Goal: Information Seeking & Learning: Check status

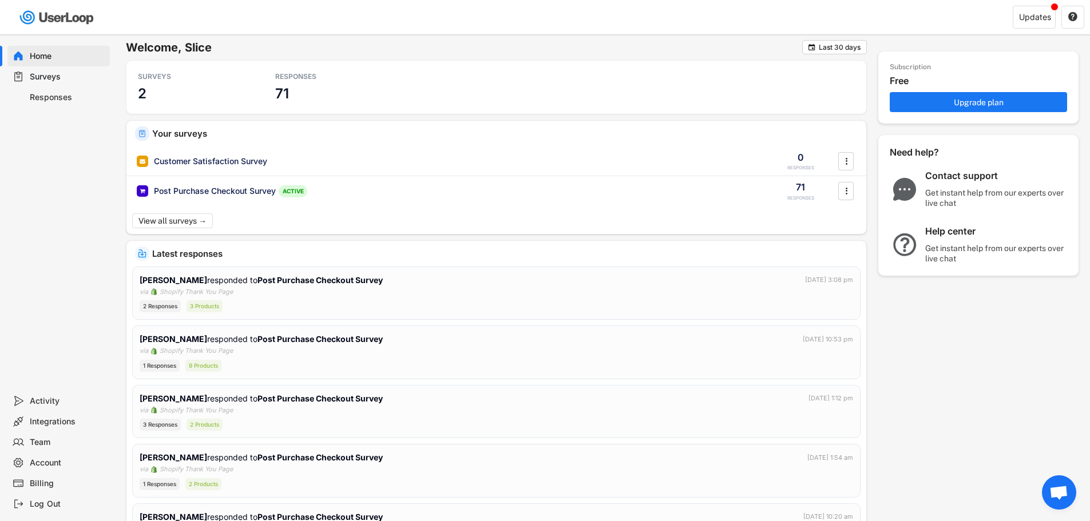
click at [59, 92] on div "Responses" at bounding box center [67, 97] width 75 height 11
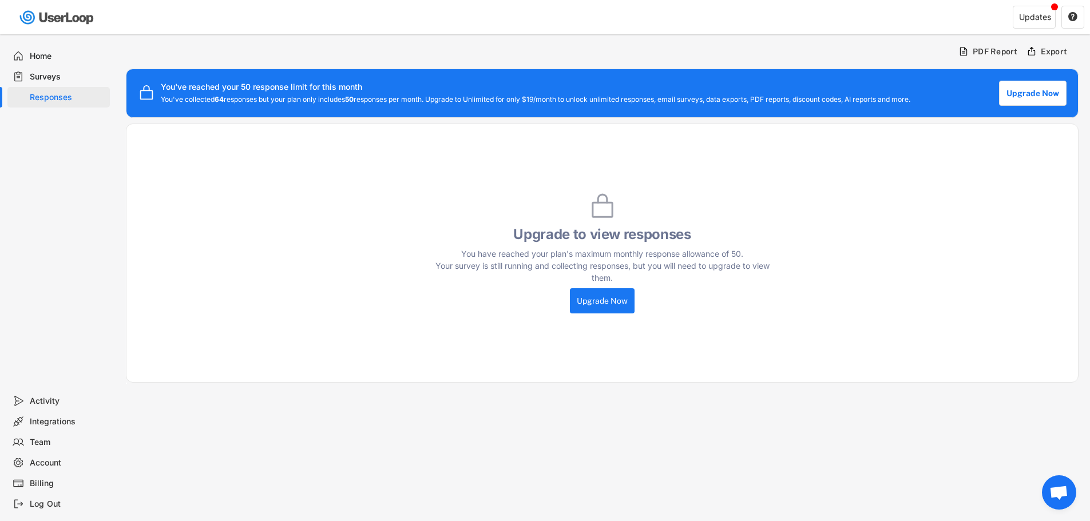
click at [53, 73] on div "Surveys" at bounding box center [67, 76] width 75 height 11
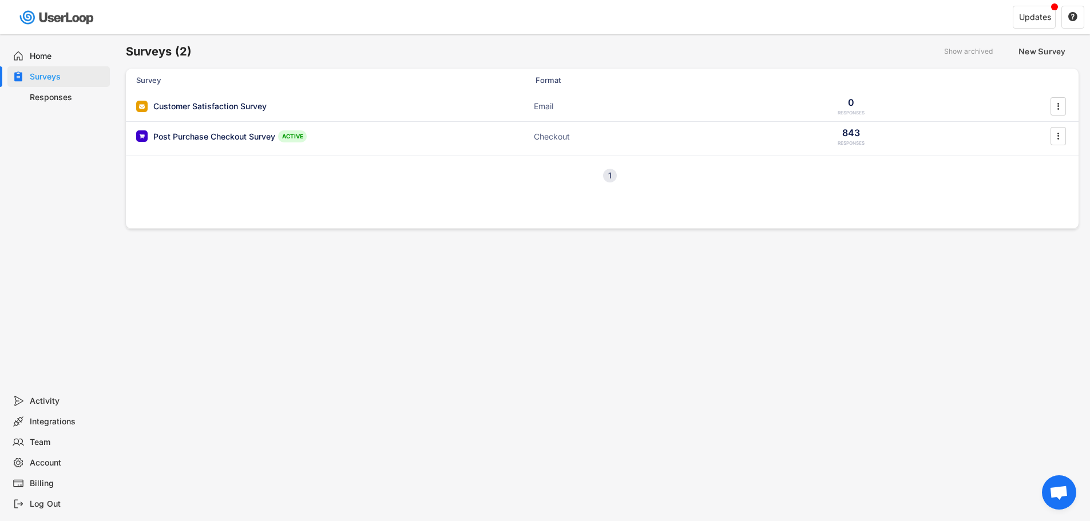
click at [60, 103] on div "Responses" at bounding box center [58, 97] width 102 height 21
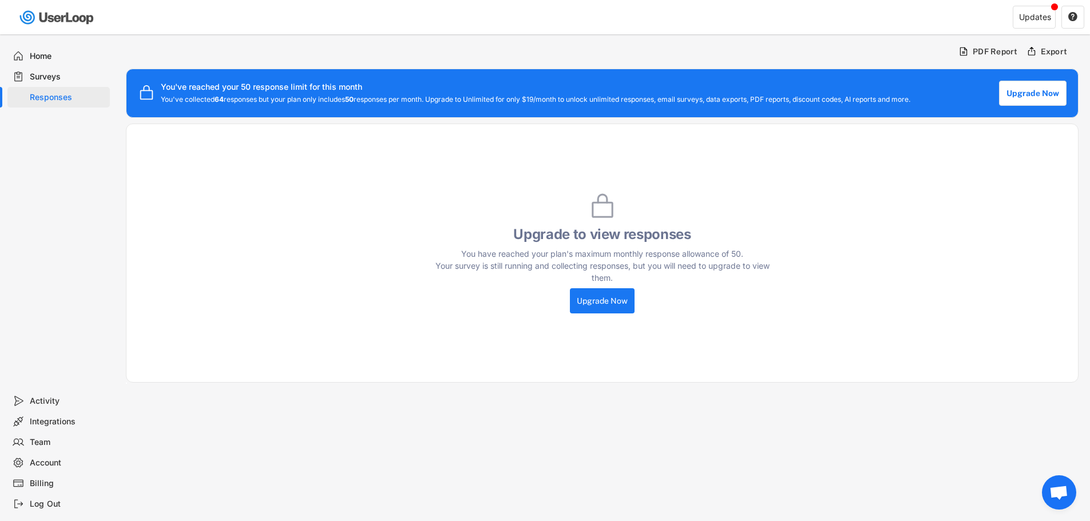
click at [62, 102] on div "Responses" at bounding box center [67, 97] width 75 height 11
click at [59, 74] on div "Surveys" at bounding box center [67, 76] width 75 height 11
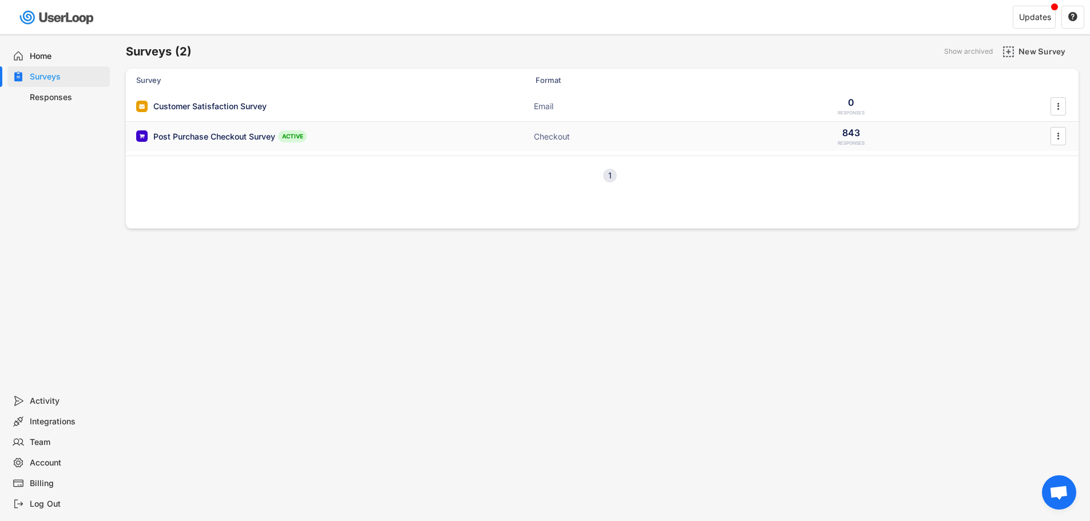
click at [230, 131] on div "Post Purchase Checkout Survey" at bounding box center [214, 136] width 122 height 11
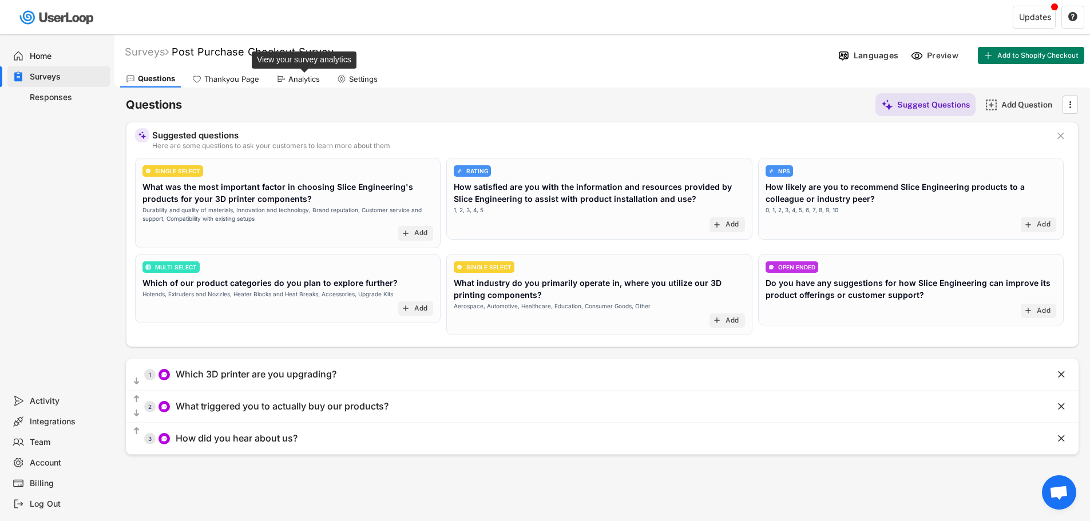
click at [295, 81] on div "Analytics" at bounding box center [303, 79] width 31 height 10
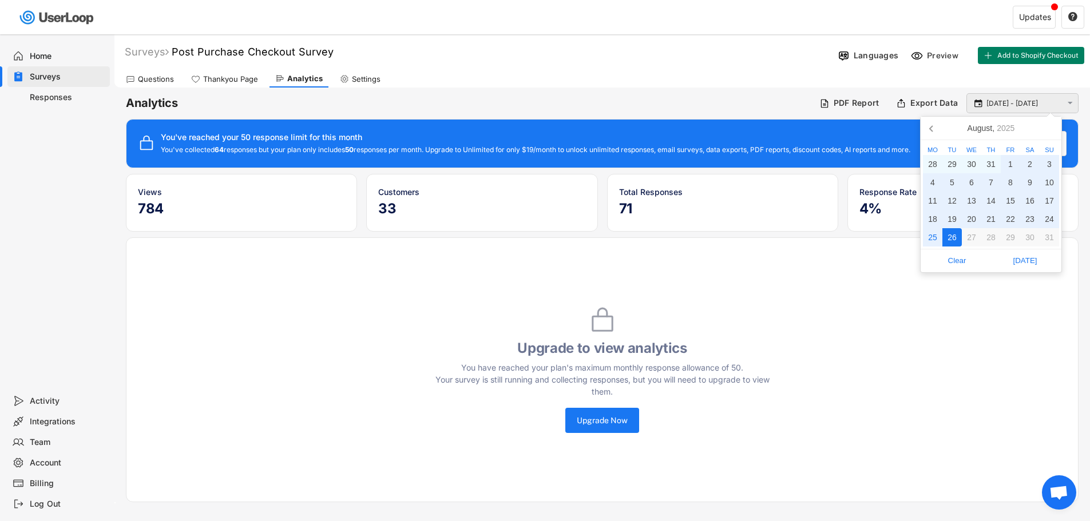
click at [1006, 104] on input "[DATE] - [DATE]" at bounding box center [1023, 103] width 75 height 11
click at [1008, 166] on div "1" at bounding box center [1009, 164] width 19 height 18
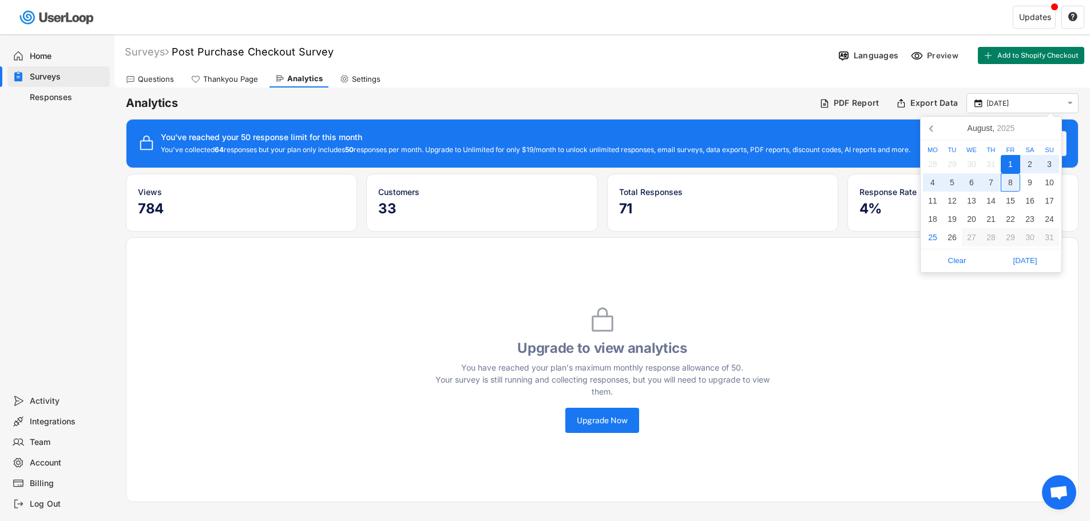
click at [1011, 182] on div "8" at bounding box center [1009, 182] width 19 height 18
type input "[DATE] - [DATE]"
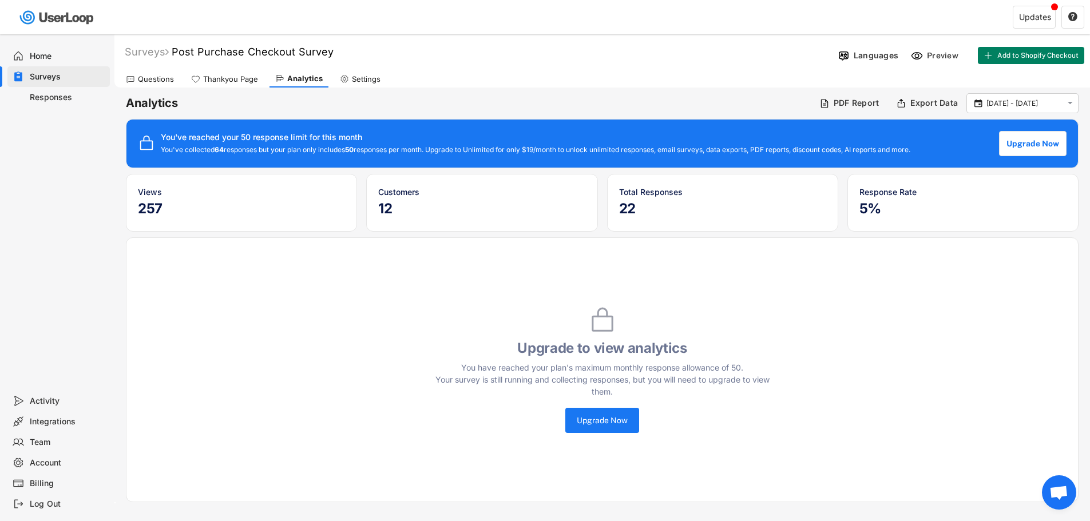
click at [364, 80] on div "Settings" at bounding box center [366, 79] width 29 height 10
select select ""monthly""
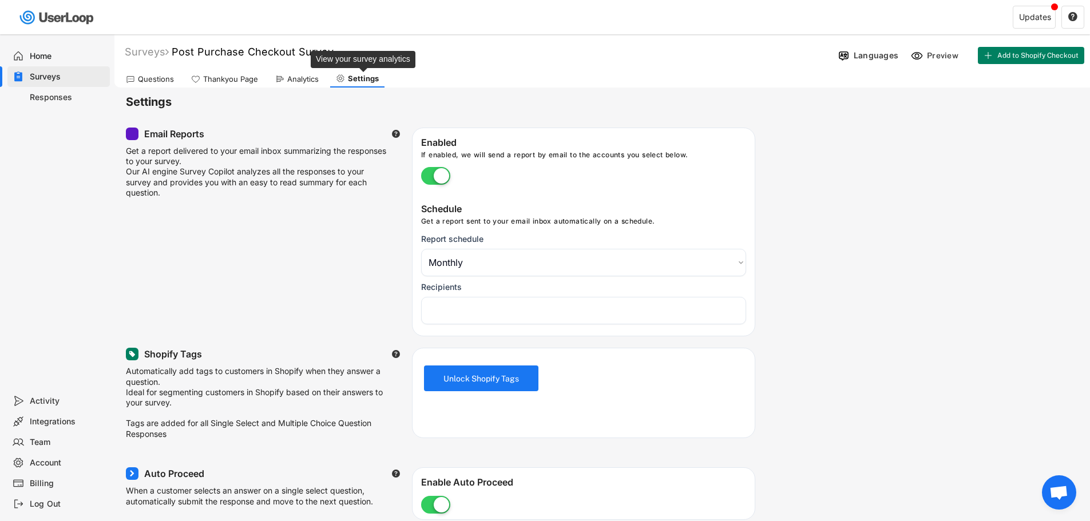
select select "1348695171700984260__LOOKUP__1738102349596x582197296949627100"
click at [300, 78] on div "Analytics" at bounding box center [302, 79] width 31 height 10
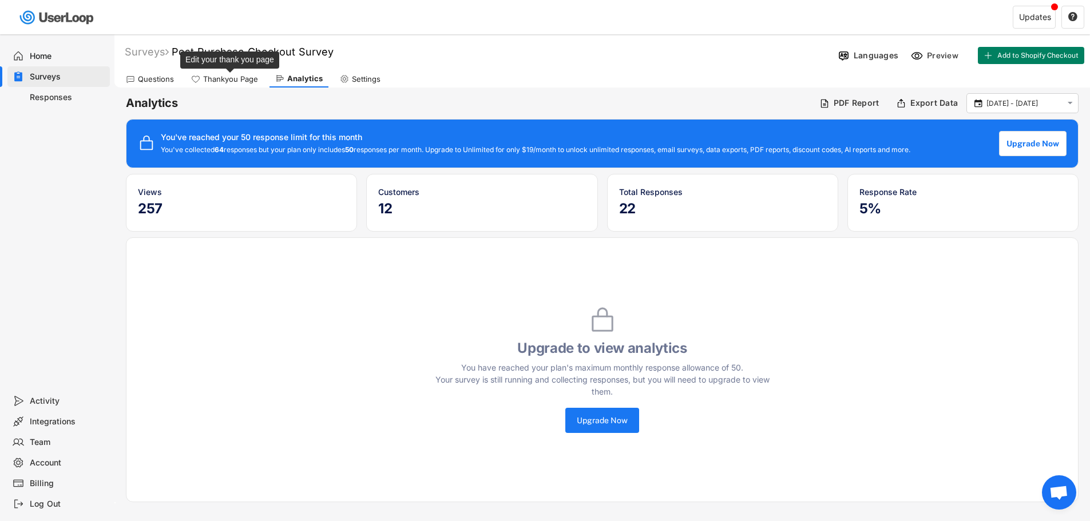
click at [224, 80] on div "Thankyou Page" at bounding box center [230, 79] width 55 height 10
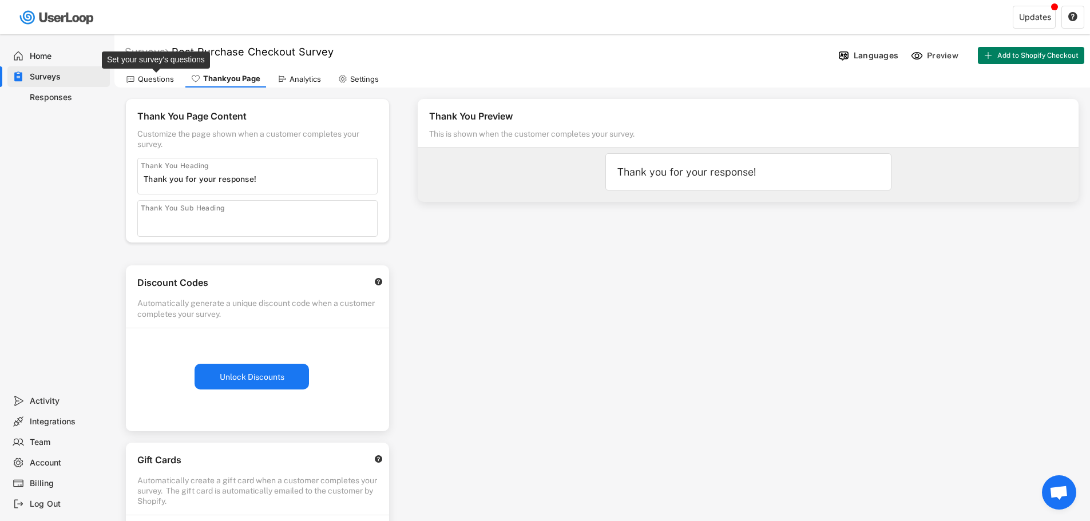
click at [145, 82] on div "Questions" at bounding box center [156, 79] width 36 height 10
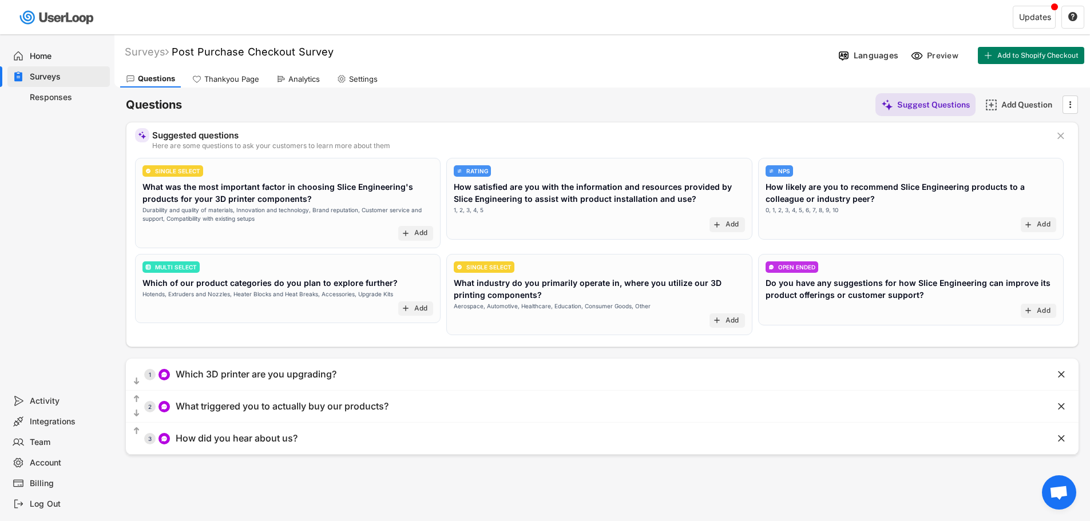
click at [35, 98] on div "Responses" at bounding box center [67, 97] width 75 height 11
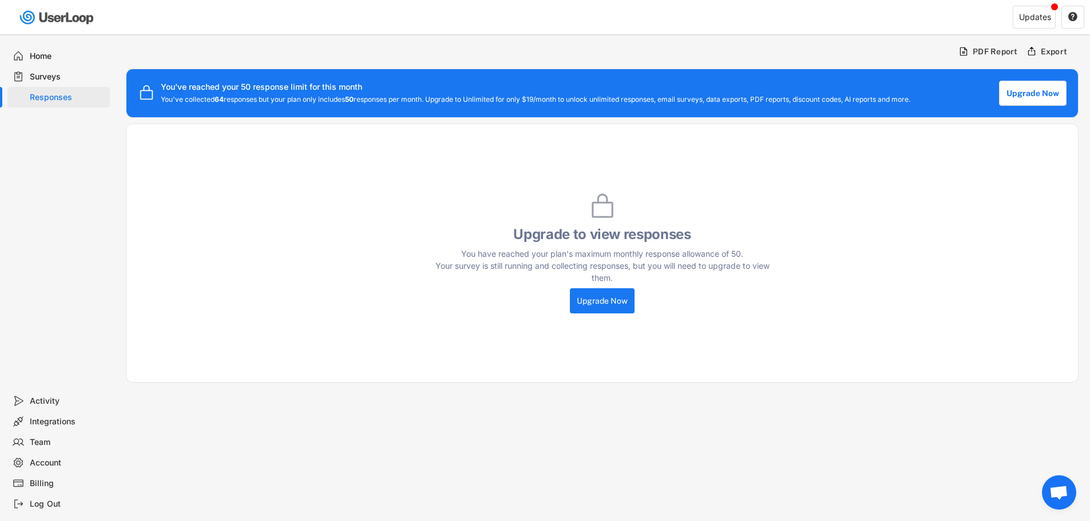
click at [49, 400] on div "Activity" at bounding box center [67, 401] width 75 height 11
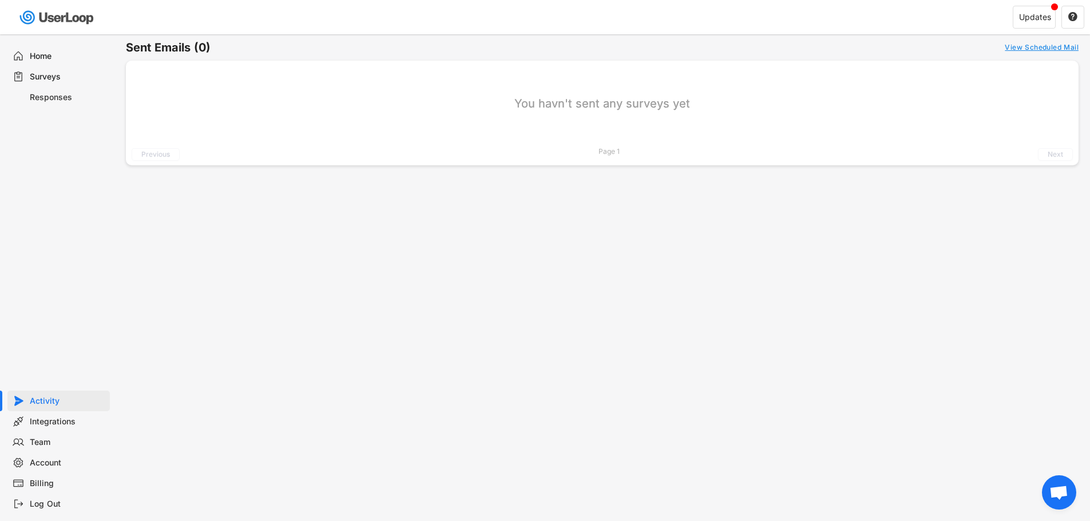
click at [49, 424] on div "Integrations" at bounding box center [67, 421] width 75 height 11
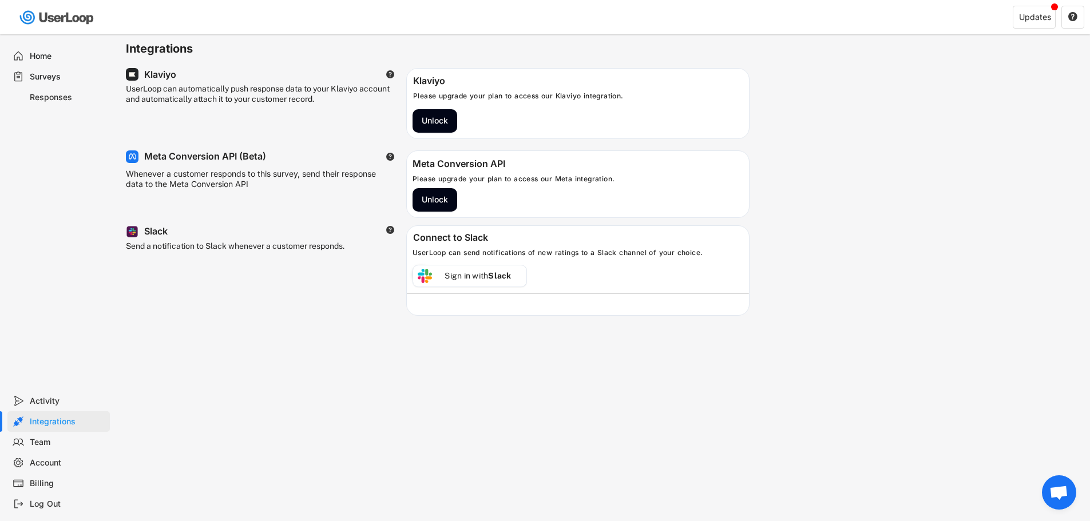
click at [47, 440] on div "Team" at bounding box center [67, 442] width 75 height 11
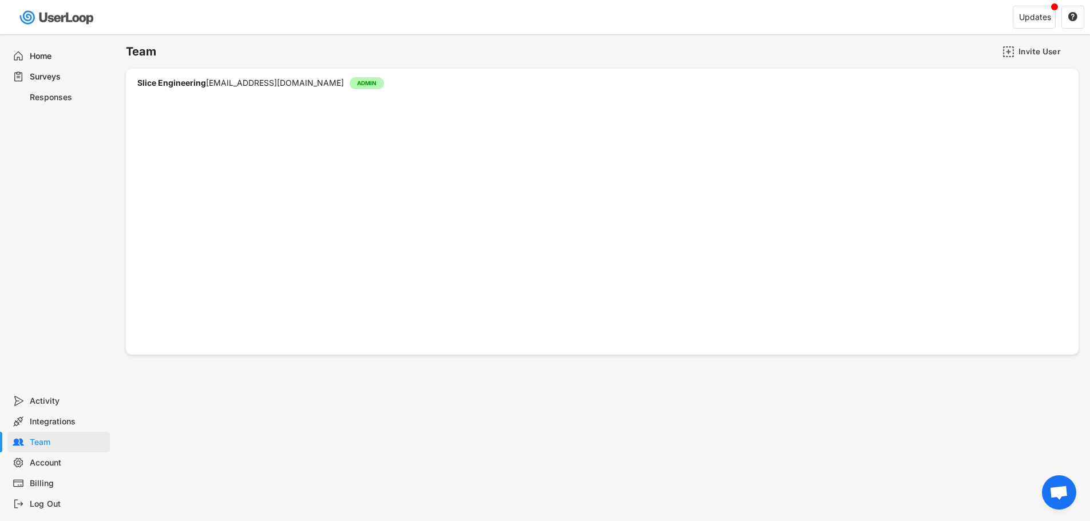
click at [50, 463] on div "Account" at bounding box center [67, 463] width 75 height 11
select select ""en""
select select ""1_week""
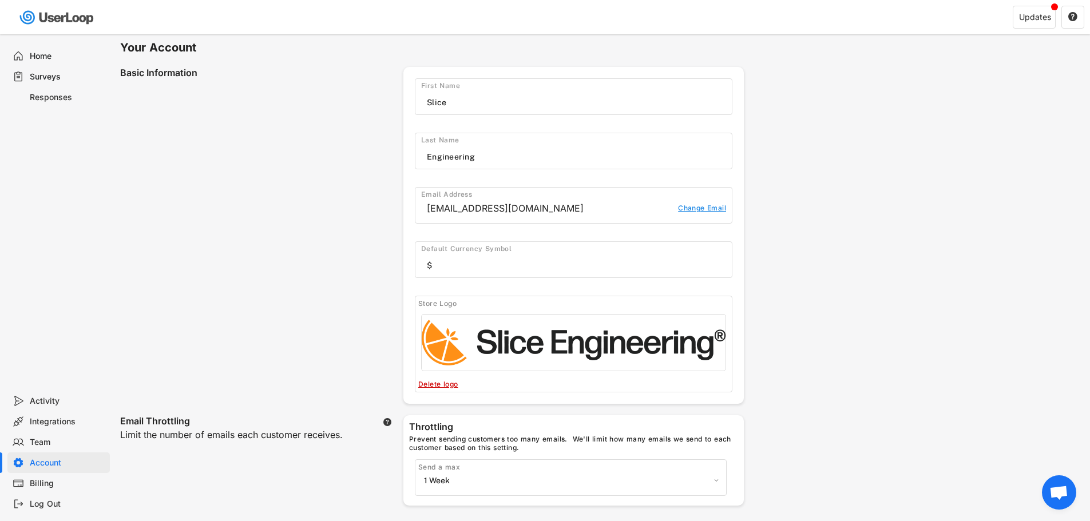
click at [52, 57] on div "Home" at bounding box center [67, 56] width 75 height 11
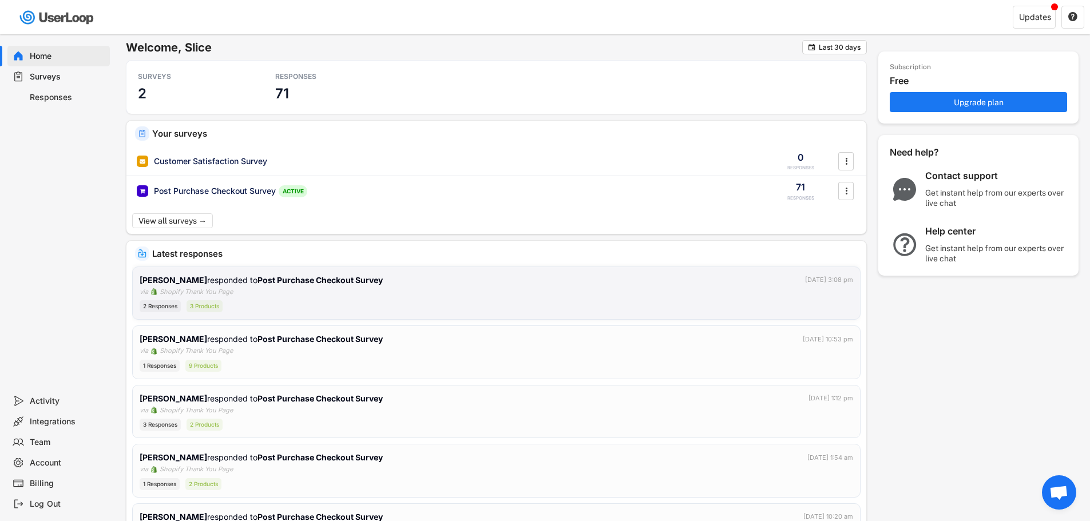
click at [376, 281] on div "[PERSON_NAME] responded to Post Purchase Checkout Survey [DATE] 3:08 pm" at bounding box center [496, 280] width 713 height 12
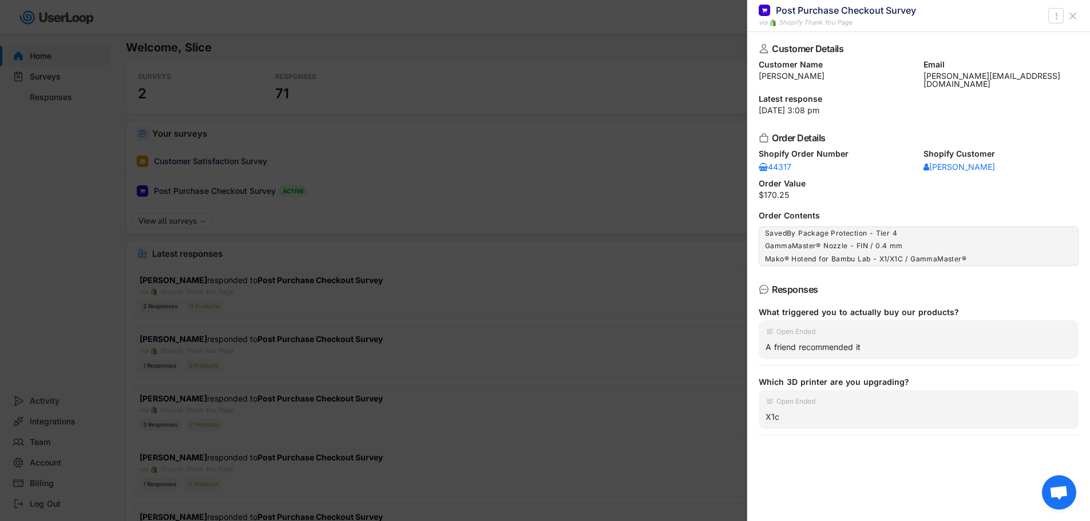
click at [1071, 17] on use at bounding box center [1073, 16] width 6 height 6
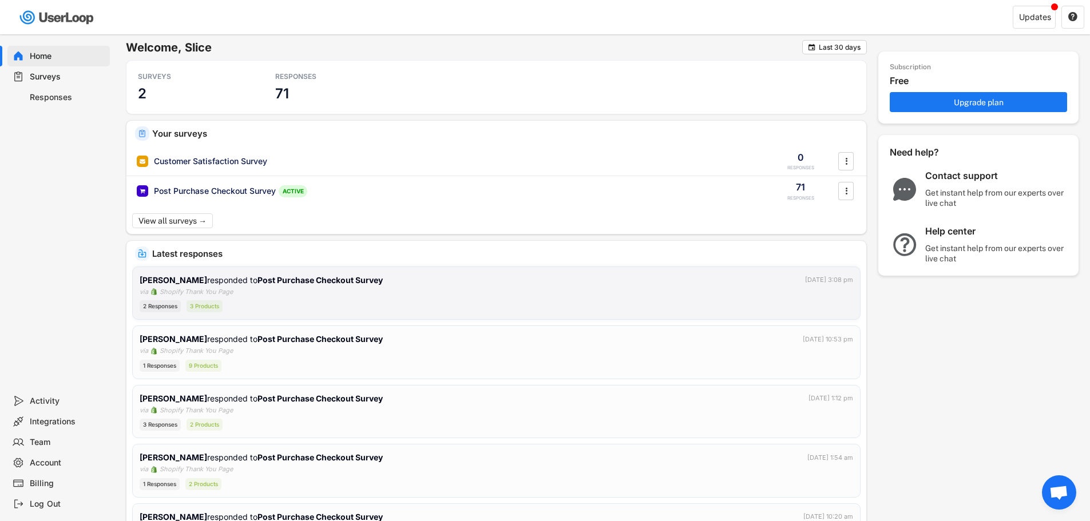
click at [347, 288] on div "[PERSON_NAME] responded to Post Purchase Checkout Survey [DATE] 3:08 pm via Sho…" at bounding box center [496, 293] width 713 height 39
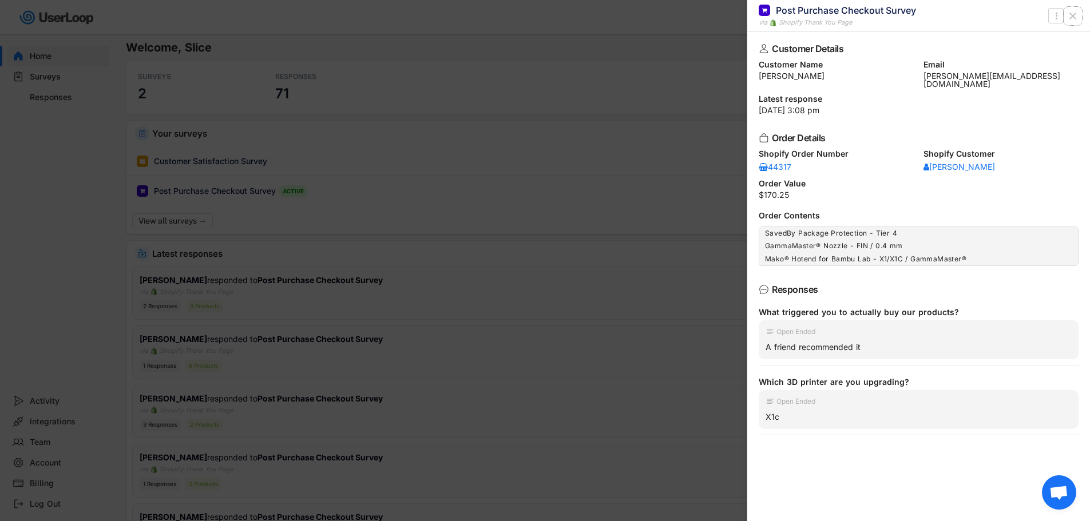
click at [1075, 14] on icon at bounding box center [1072, 15] width 11 height 11
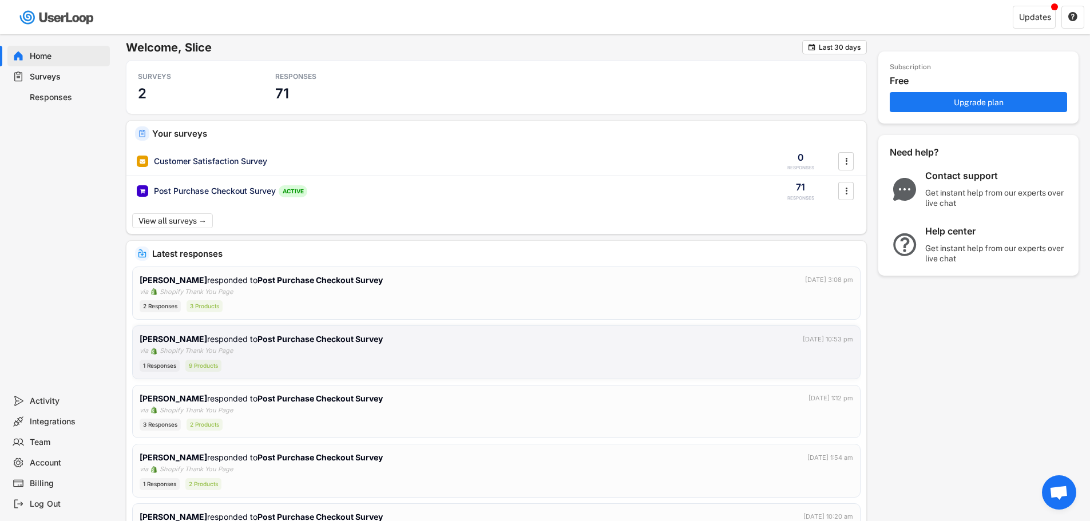
click at [471, 350] on div "[PERSON_NAME] responded to Post Purchase Checkout Survey [DATE] 10:53 pm via Sh…" at bounding box center [496, 352] width 713 height 39
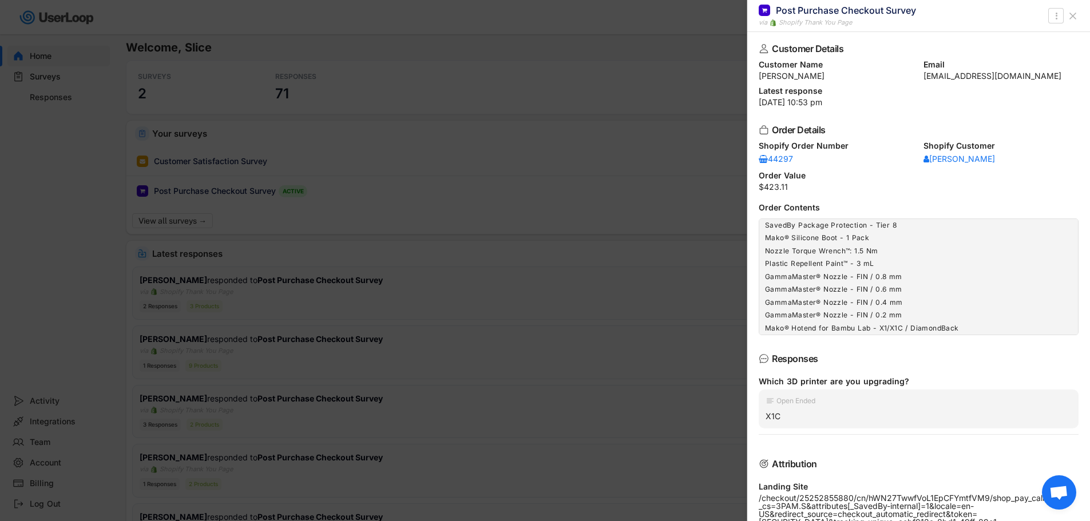
click at [1080, 13] on button at bounding box center [1072, 16] width 18 height 18
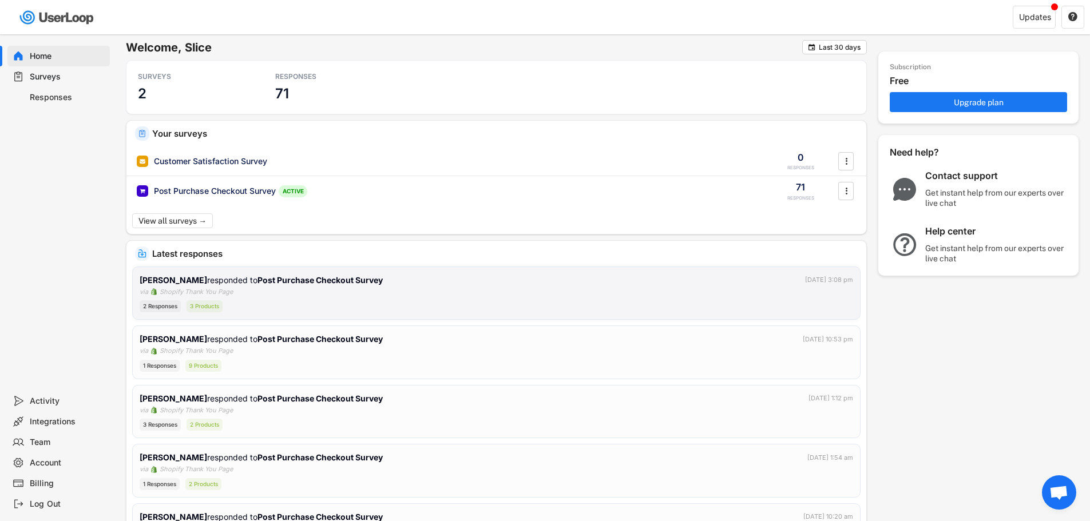
scroll to position [57, 0]
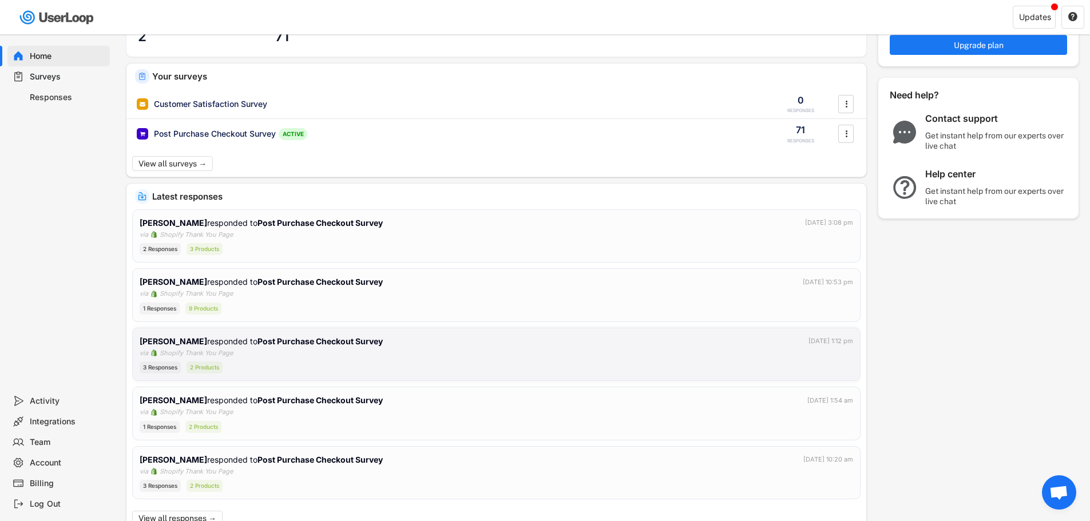
click at [437, 331] on div "[PERSON_NAME] responded to Post Purchase Checkout Survey [DATE] 1:12 pm via Sho…" at bounding box center [496, 355] width 728 height 54
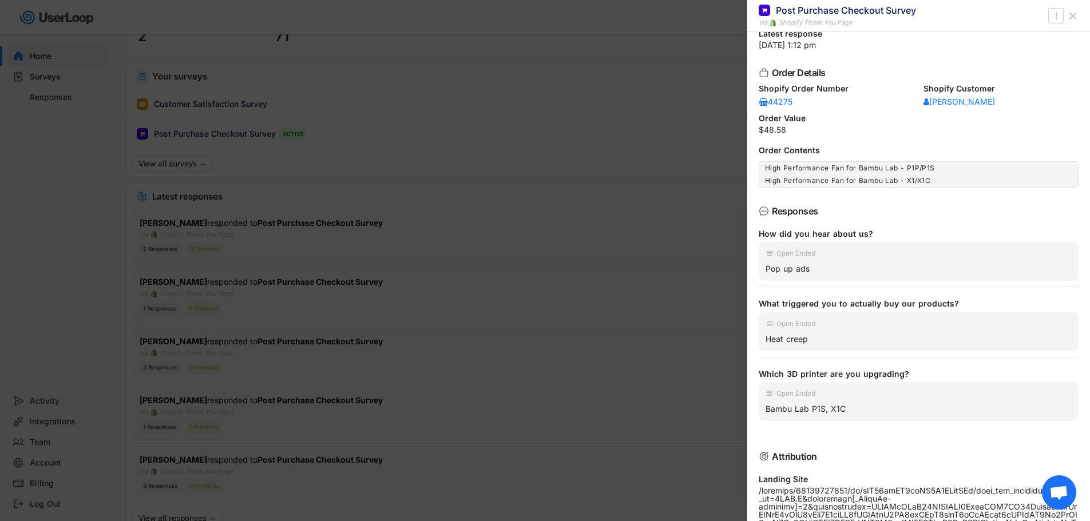
click at [482, 280] on div at bounding box center [545, 260] width 1090 height 521
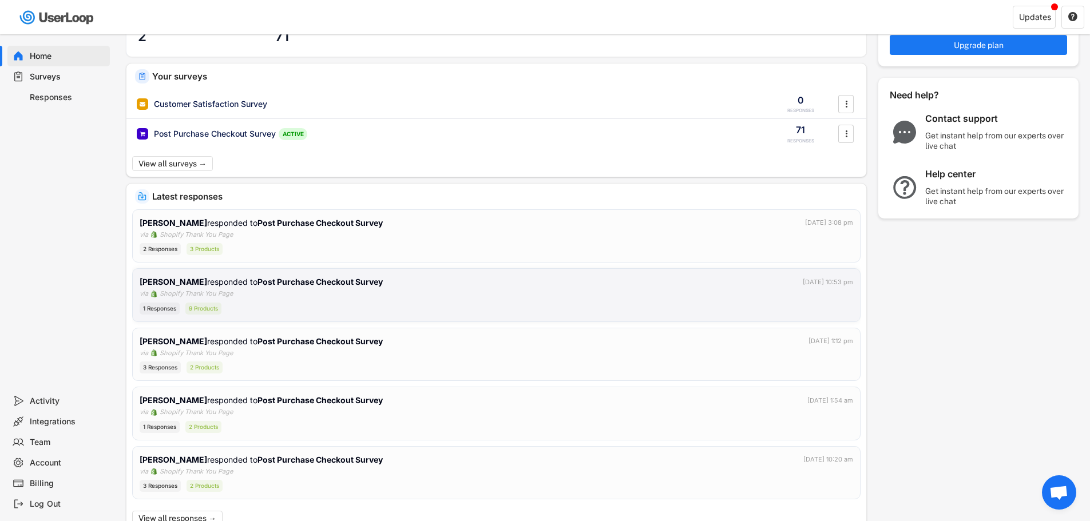
scroll to position [114, 0]
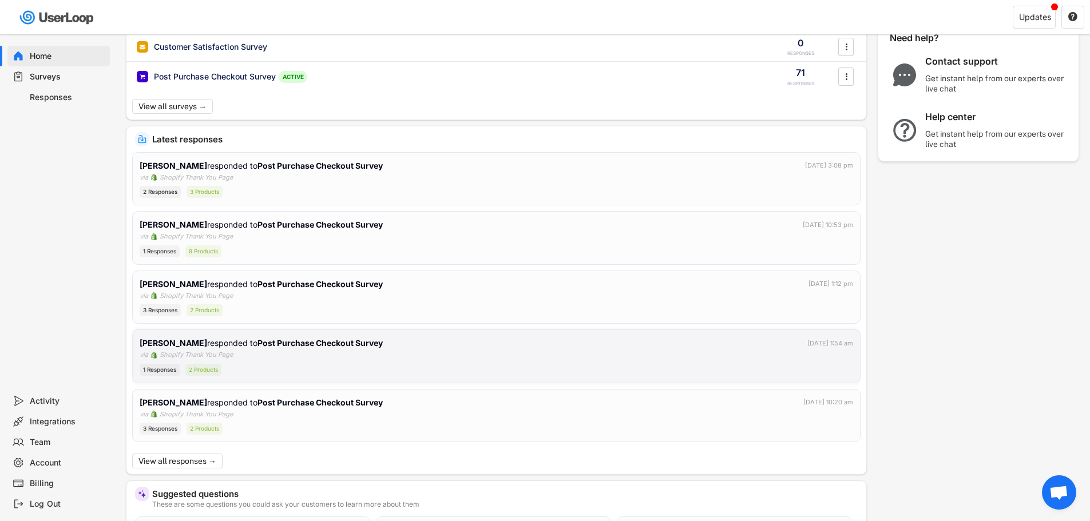
click at [471, 345] on div "[PERSON_NAME] responded to Post Purchase Checkout Survey [DATE] 1:54 am" at bounding box center [496, 343] width 713 height 12
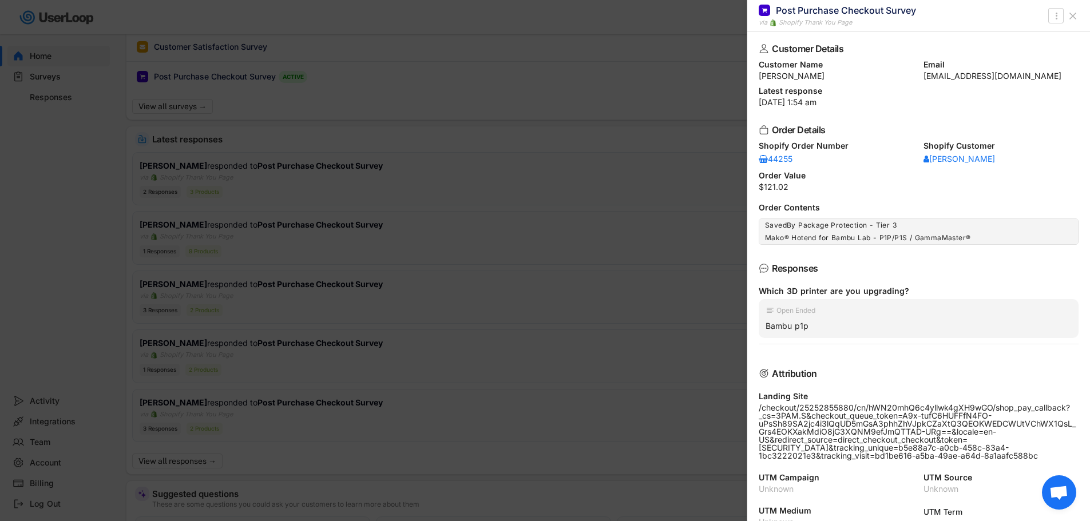
click at [471, 346] on div at bounding box center [545, 260] width 1090 height 521
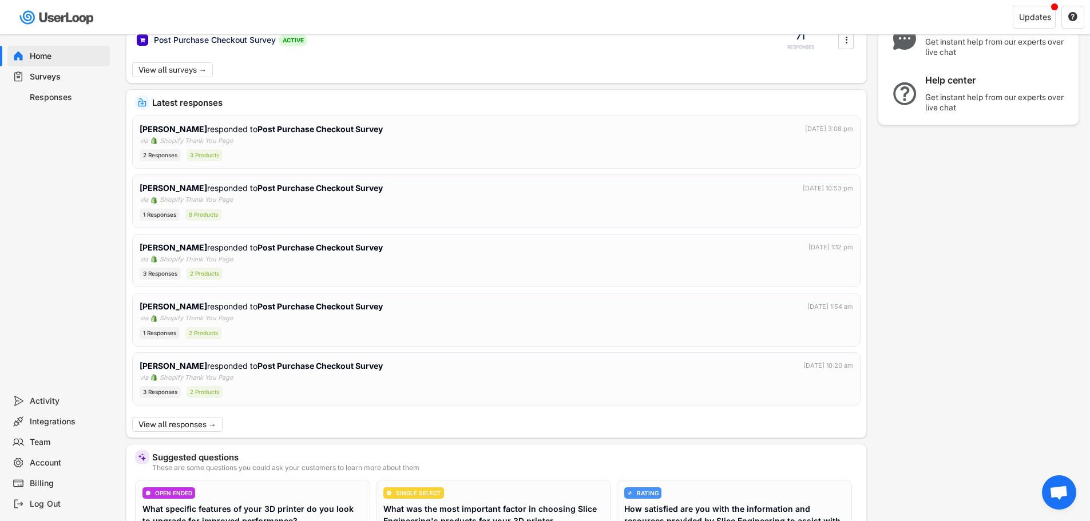
scroll to position [172, 0]
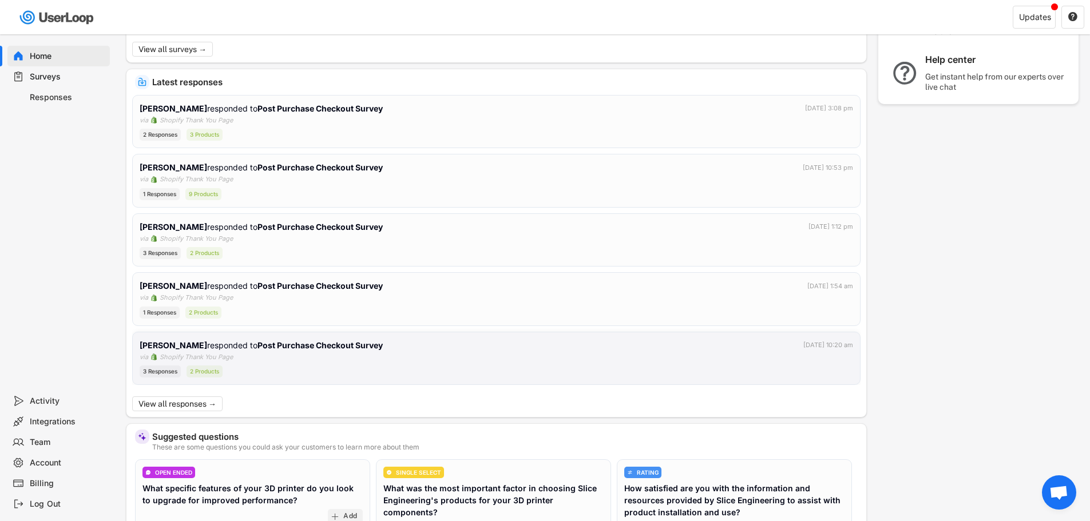
click at [450, 368] on div "3 Responses 2 Products" at bounding box center [496, 371] width 713 height 12
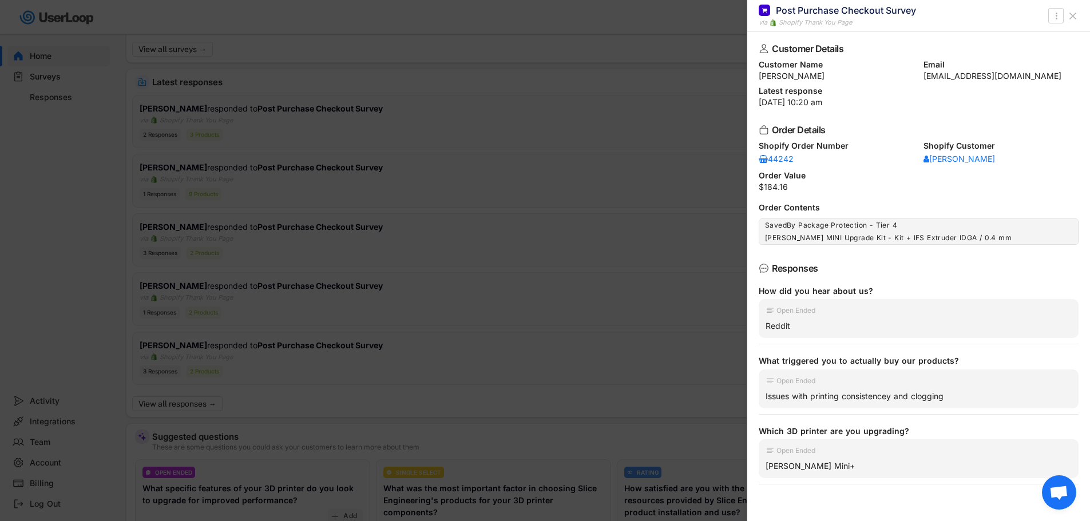
click at [191, 370] on div at bounding box center [545, 260] width 1090 height 521
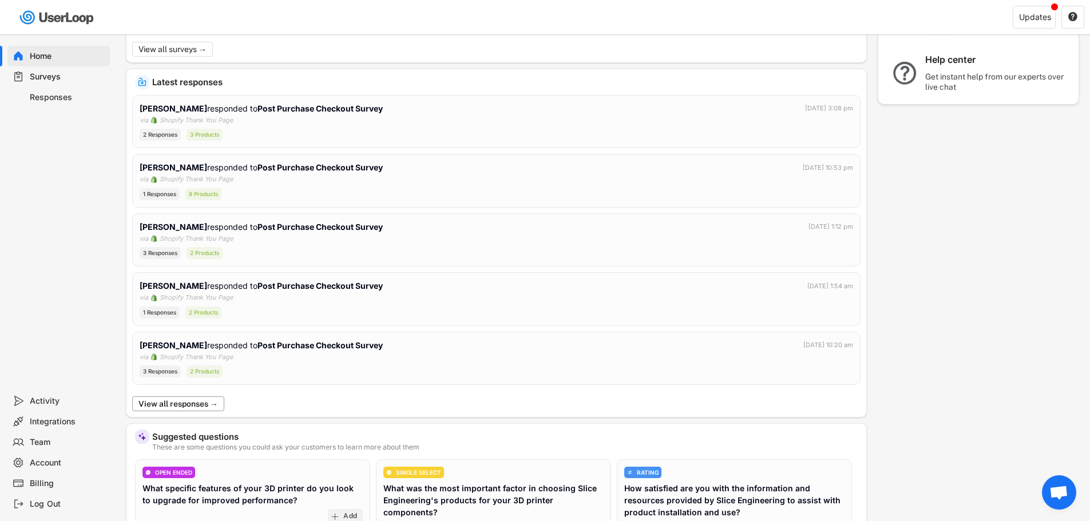
click at [190, 402] on button "View all responses →" at bounding box center [178, 403] width 92 height 15
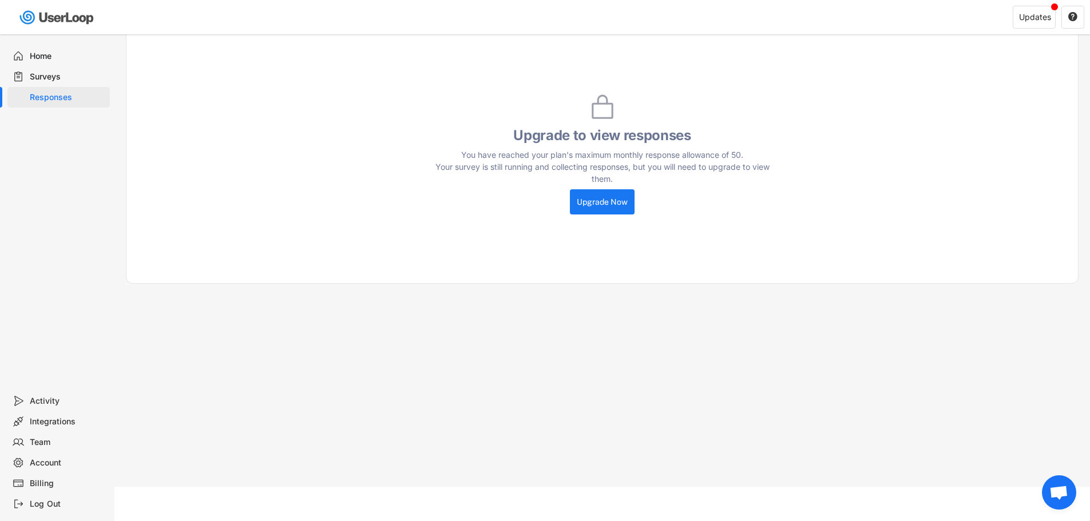
scroll to position [99, 0]
click at [55, 59] on div "Home" at bounding box center [67, 56] width 75 height 11
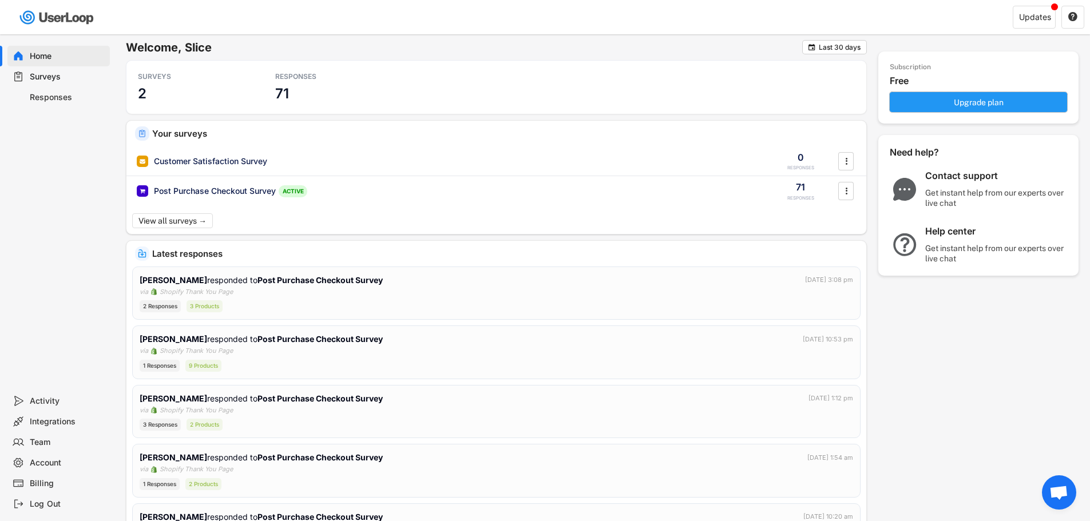
click at [985, 101] on button "Upgrade plan" at bounding box center [977, 102] width 177 height 20
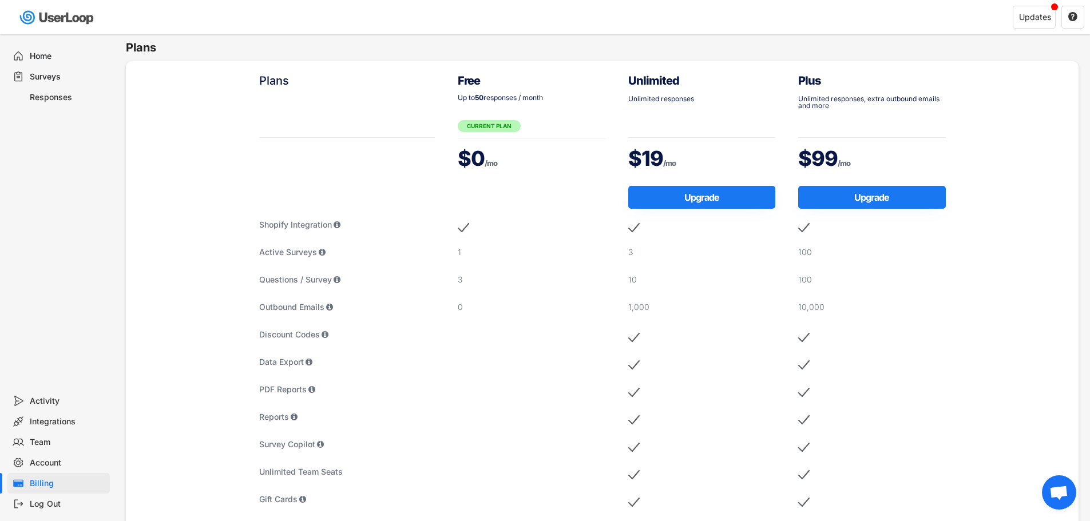
click at [57, 55] on div "Home" at bounding box center [67, 56] width 75 height 11
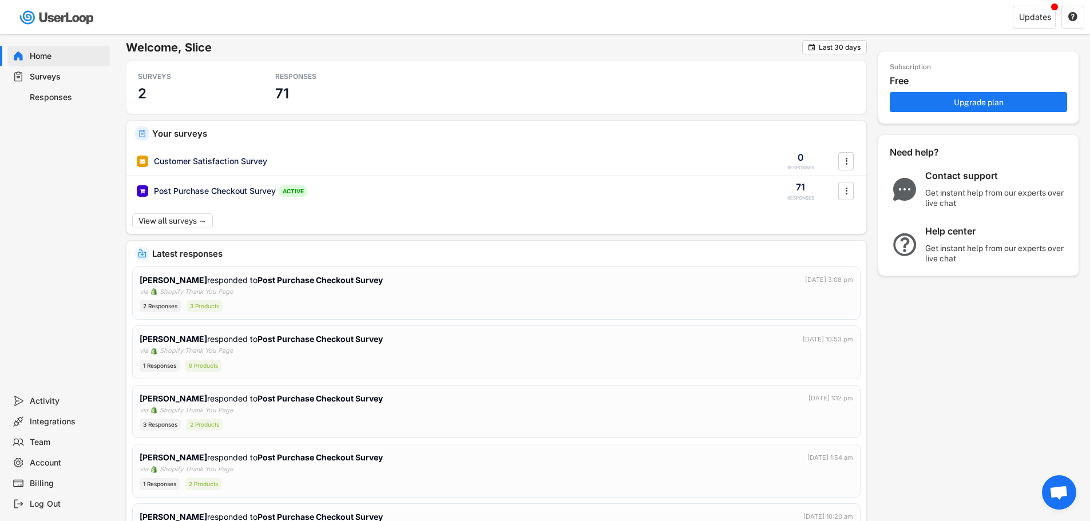
click at [81, 97] on div "Responses" at bounding box center [67, 97] width 75 height 11
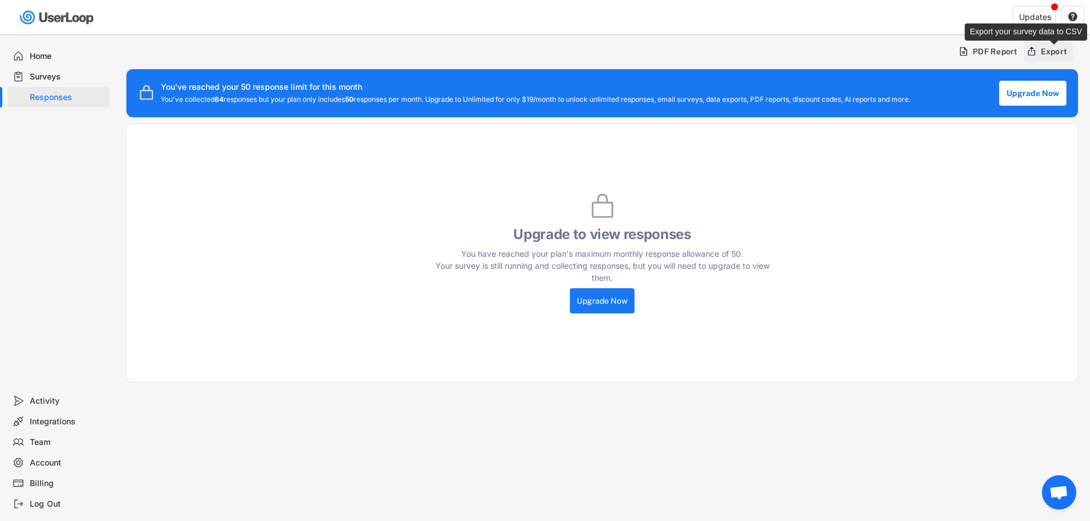
click at [1051, 51] on div "Export" at bounding box center [1053, 51] width 27 height 10
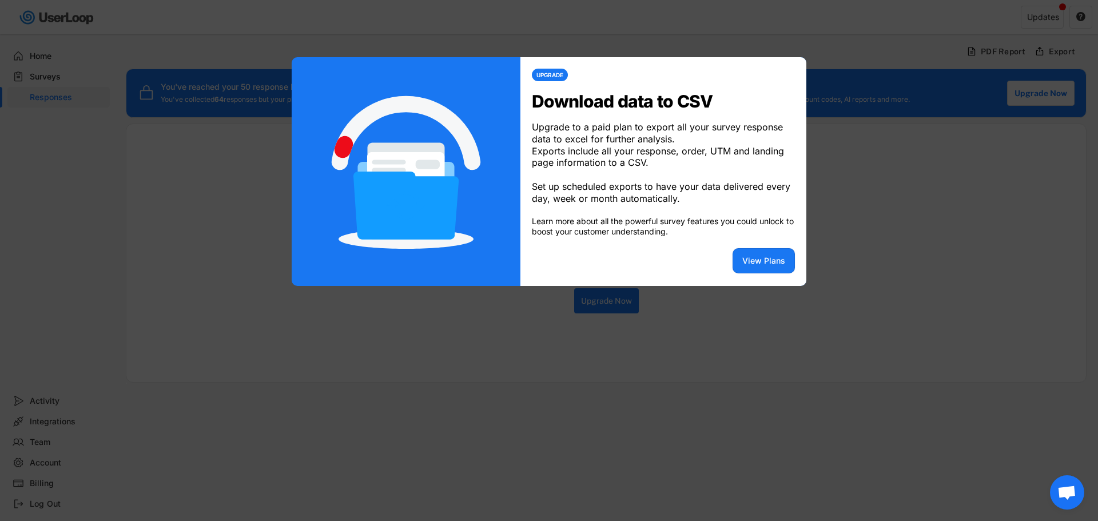
click at [865, 230] on div at bounding box center [549, 260] width 1098 height 521
